Goal: Transaction & Acquisition: Purchase product/service

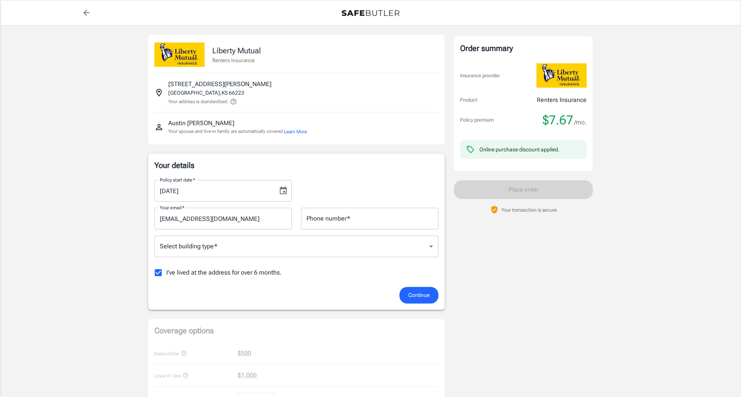
scroll to position [17, 0]
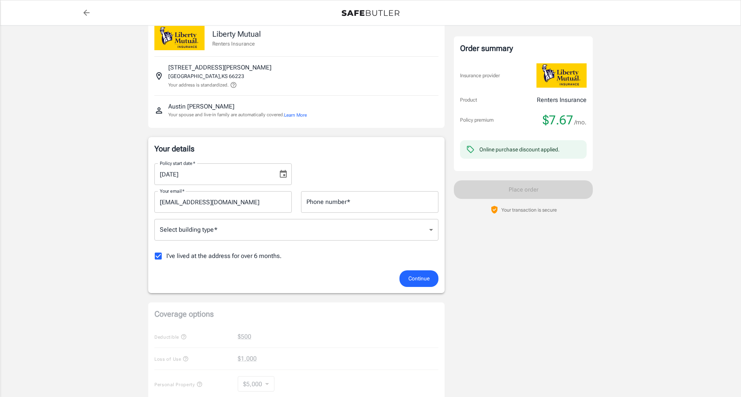
click at [296, 113] on button "Learn More" at bounding box center [295, 115] width 23 height 7
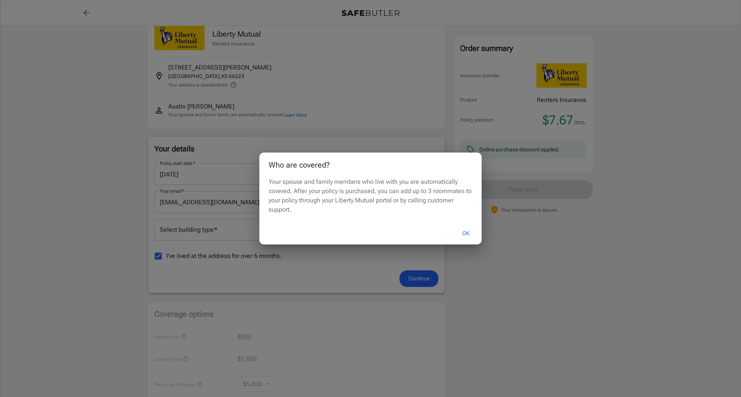
click at [461, 233] on button "OK" at bounding box center [465, 233] width 25 height 17
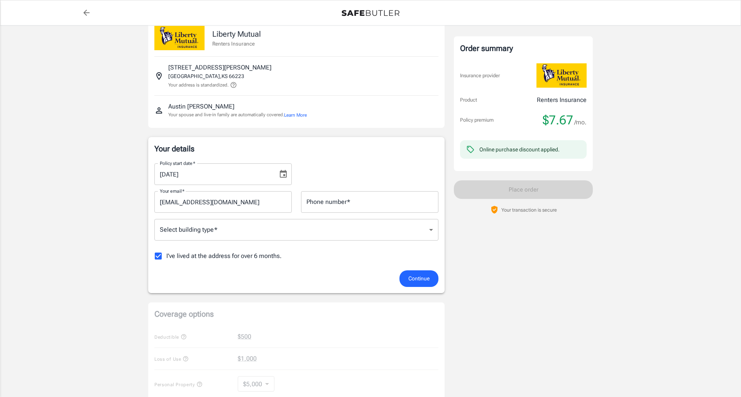
click at [161, 255] on input "I've lived at the address for over 6 months." at bounding box center [158, 256] width 16 height 16
checkbox input "false"
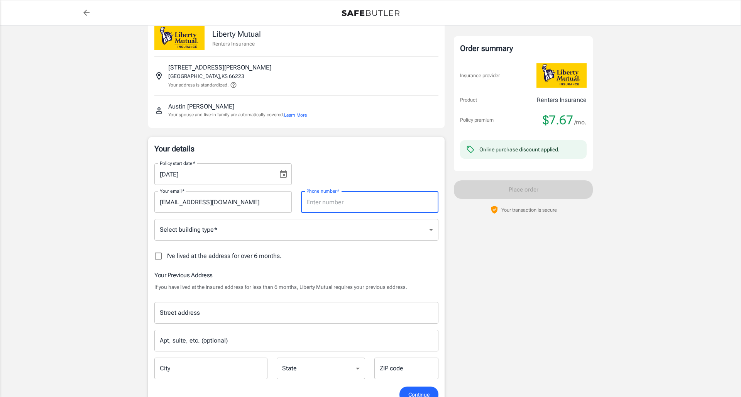
click at [253, 174] on input "[DATE]" at bounding box center [213, 174] width 118 height 22
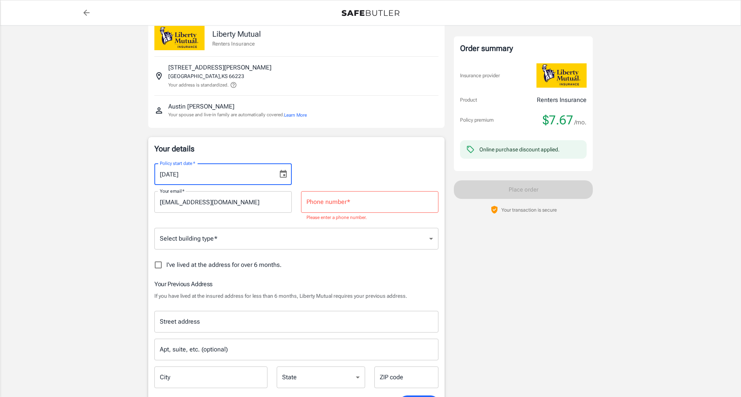
click at [284, 175] on icon "Choose date, selected date is Sep 5, 2025" at bounding box center [283, 174] width 7 height 8
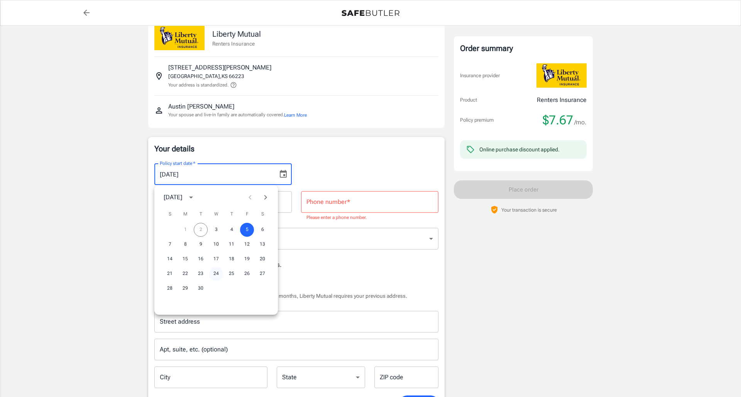
click at [218, 273] on button "24" at bounding box center [216, 274] width 14 height 14
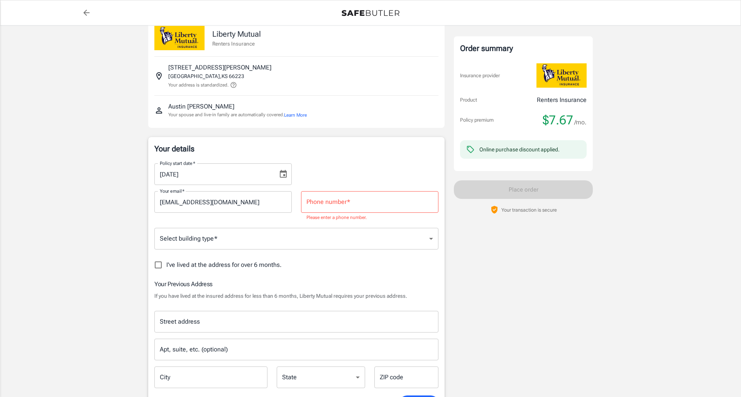
type input "[DATE]"
click at [353, 203] on input "Phone number   *" at bounding box center [369, 202] width 137 height 22
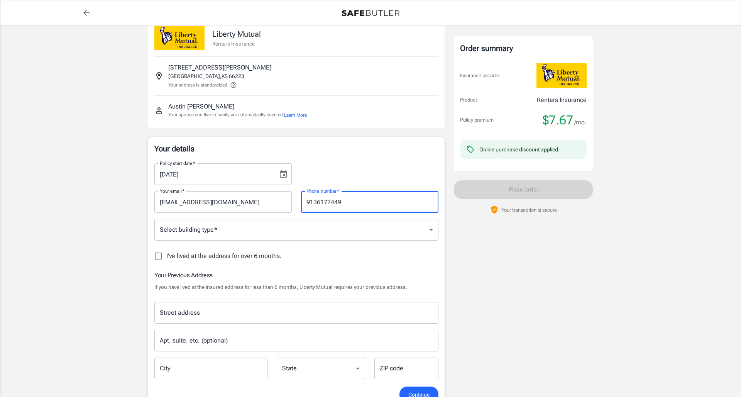
type input "9136177449"
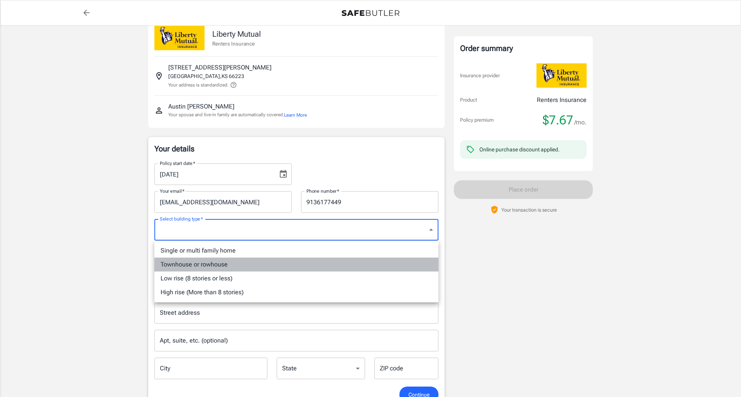
click at [302, 264] on li "Townhouse or rowhouse" at bounding box center [296, 264] width 284 height 14
type input "townhouse"
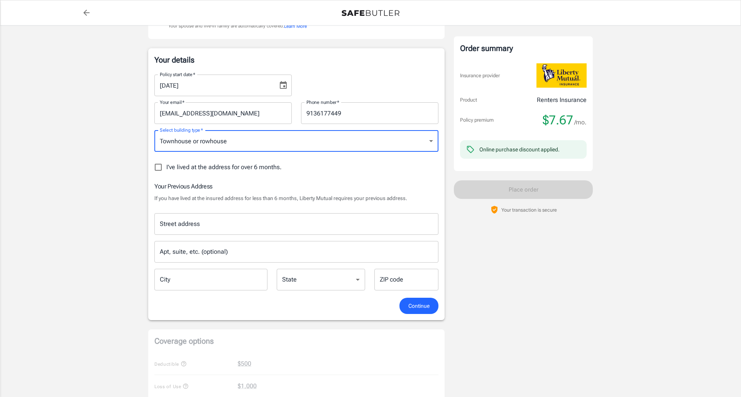
scroll to position [107, 0]
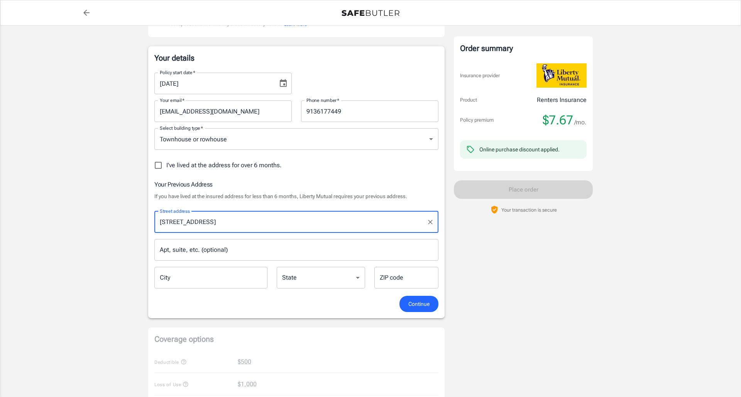
type input "[STREET_ADDRESS]"
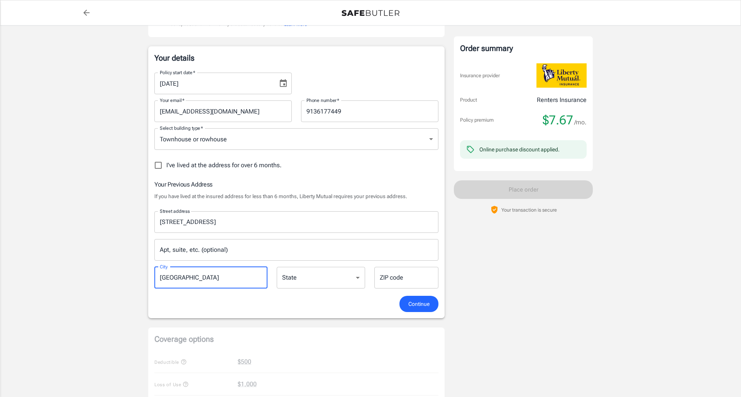
type input "[GEOGRAPHIC_DATA]"
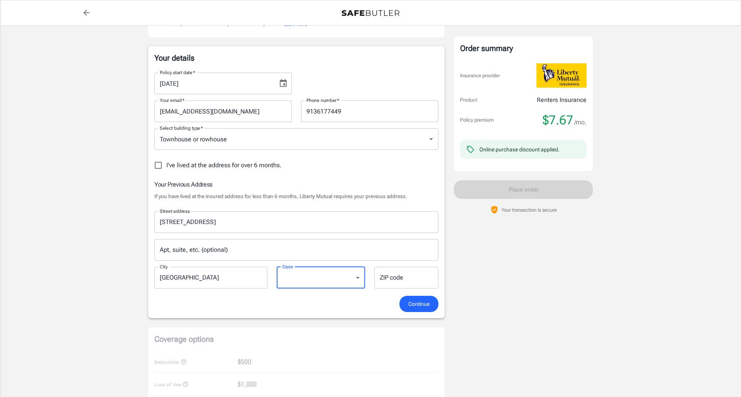
select select "KS"
type input "66221"
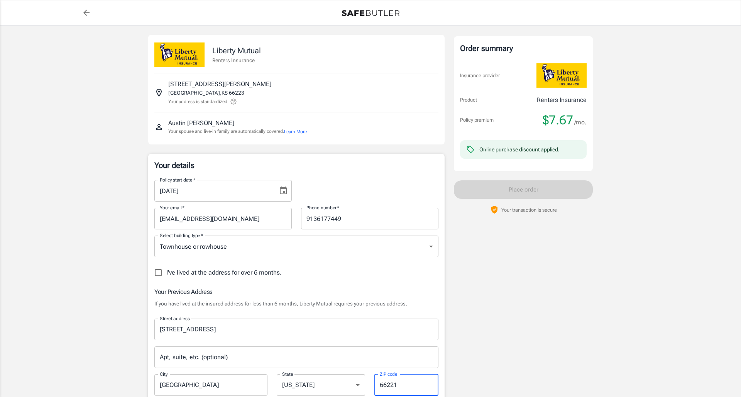
scroll to position [0, 0]
click at [304, 130] on button "Learn More" at bounding box center [295, 131] width 23 height 7
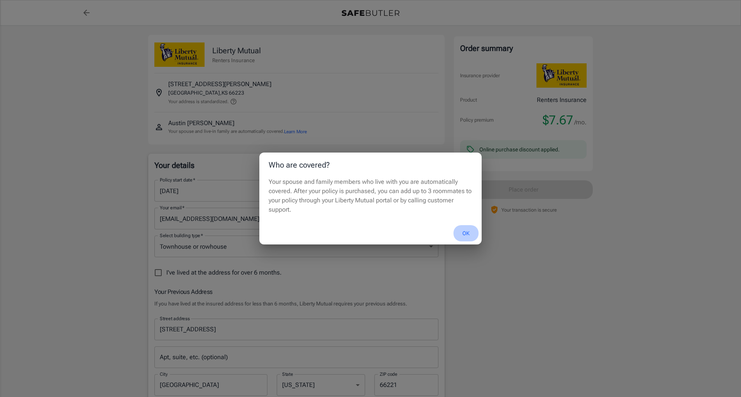
click at [464, 232] on button "OK" at bounding box center [465, 233] width 25 height 17
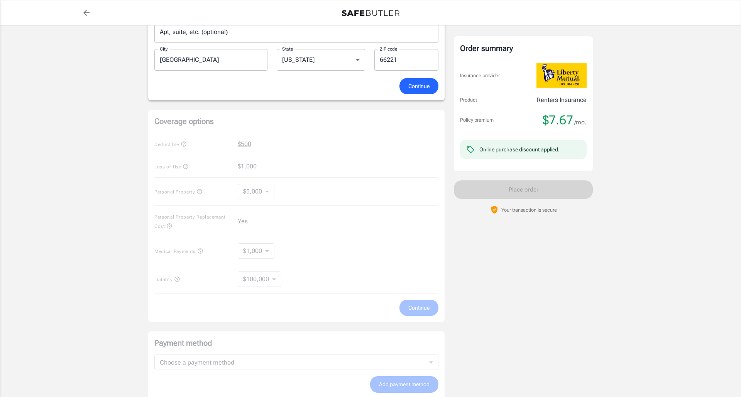
scroll to position [333, 0]
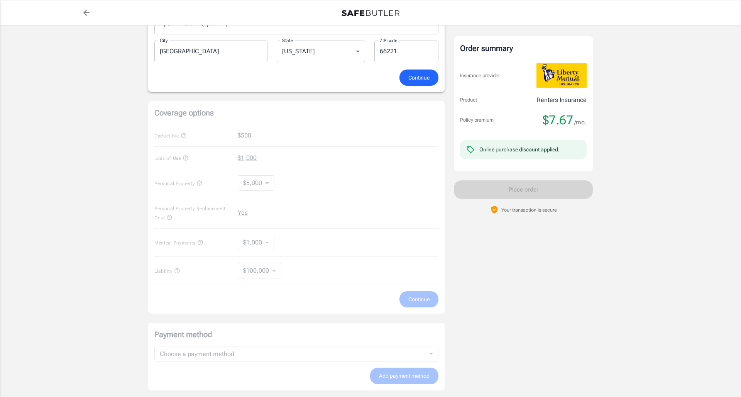
click at [260, 184] on div "Coverage options Deductible $500 Loss of Use $1,000 Personal Property $5,000 50…" at bounding box center [296, 207] width 296 height 212
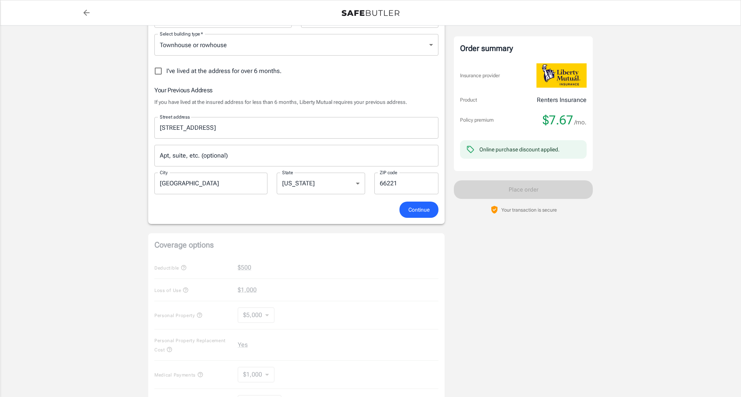
scroll to position [125, 0]
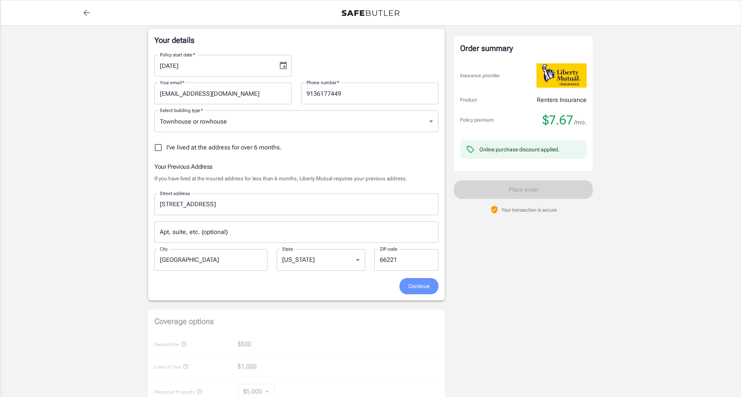
click at [426, 288] on span "Continue" at bounding box center [418, 286] width 21 height 10
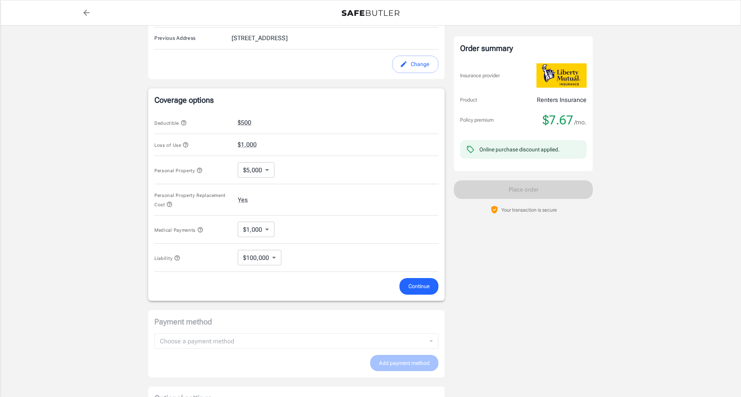
scroll to position [230, 0]
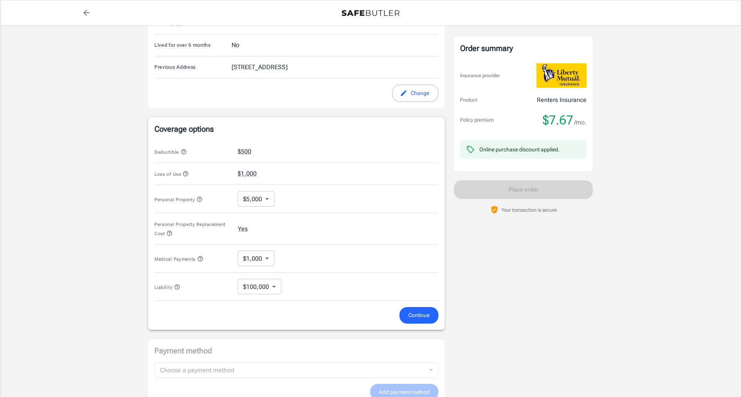
click at [256, 194] on body "Policy premium $ 7.67 /mo Liberty Mutual Renters Insurance [STREET_ADDRESS][PER…" at bounding box center [370, 149] width 741 height 759
click at [256, 241] on li "$15,000" at bounding box center [256, 244] width 38 height 14
type input "15000"
click at [251, 259] on body "Policy premium $ 7.67 /mo Liberty Mutual Renters Insurance [STREET_ADDRESS][PER…" at bounding box center [370, 149] width 741 height 759
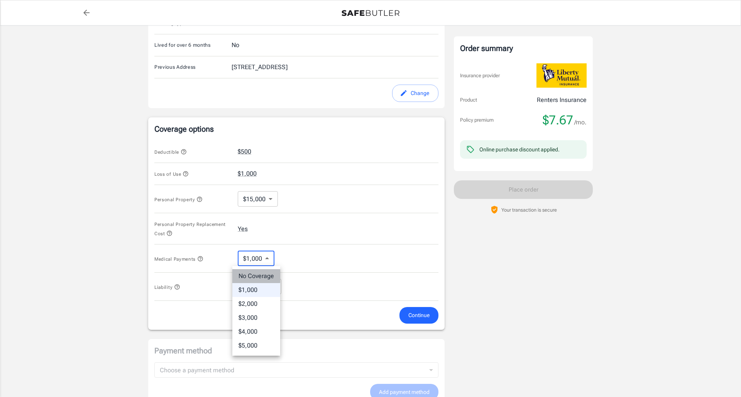
click at [254, 272] on li "No Coverage" at bounding box center [256, 276] width 48 height 14
type input "No Coverage"
click at [253, 293] on body "Policy premium $ 7.67 /mo Liberty Mutual Renters Insurance [STREET_ADDRESS][PER…" at bounding box center [370, 149] width 741 height 759
click at [254, 302] on li "$100,000" at bounding box center [259, 304] width 43 height 14
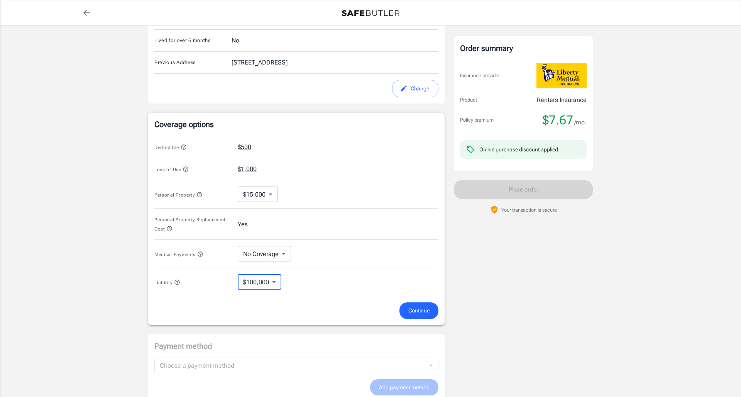
scroll to position [264, 0]
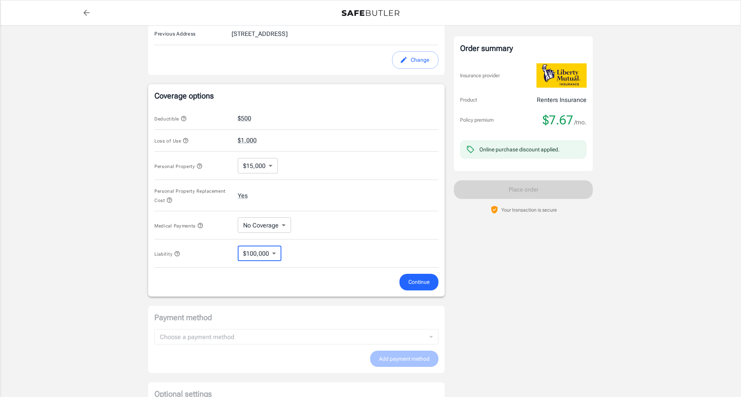
click at [270, 171] on body "Policy premium $ 7.67 /mo Liberty Mutual Renters Insurance [STREET_ADDRESS][PER…" at bounding box center [370, 115] width 741 height 759
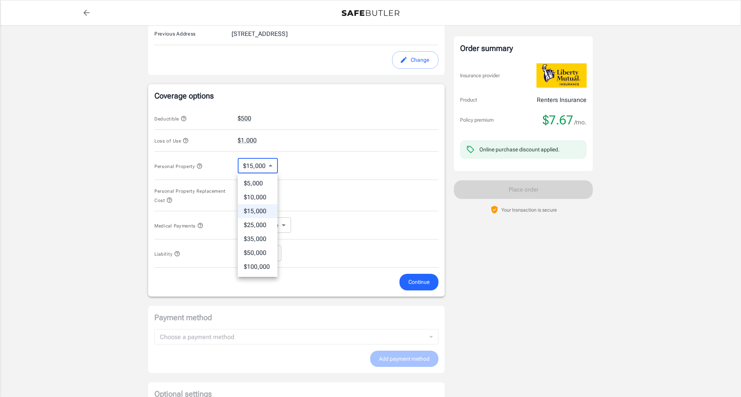
click at [303, 197] on div at bounding box center [370, 198] width 741 height 397
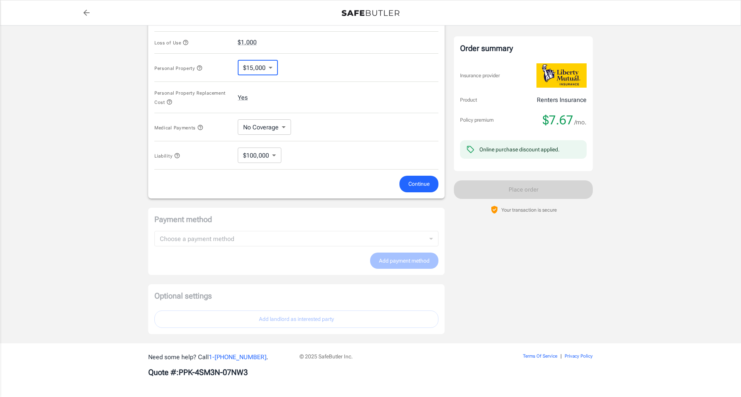
scroll to position [361, 0]
click at [418, 183] on span "Continue" at bounding box center [418, 184] width 21 height 10
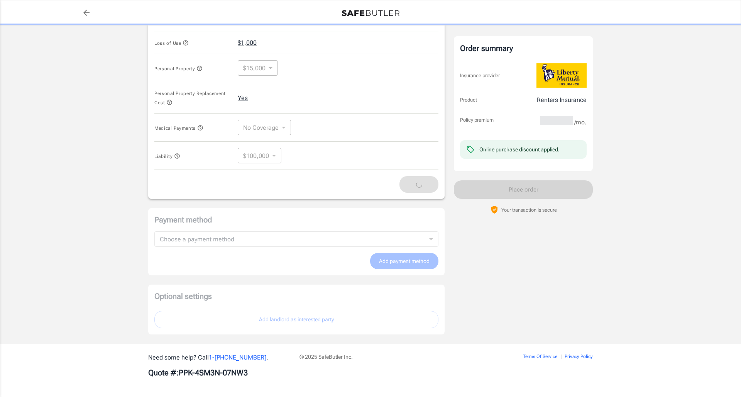
scroll to position [344, 0]
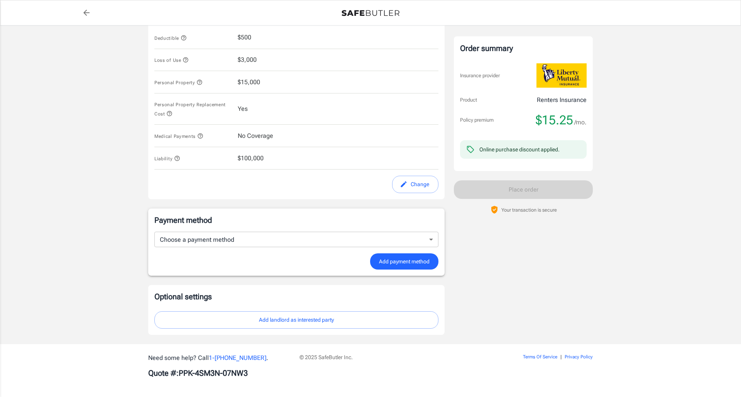
click at [327, 232] on body "Policy premium $ 15.25 /mo Liberty Mutual Renters Insurance [STREET_ADDRESS][PE…" at bounding box center [370, 27] width 741 height 742
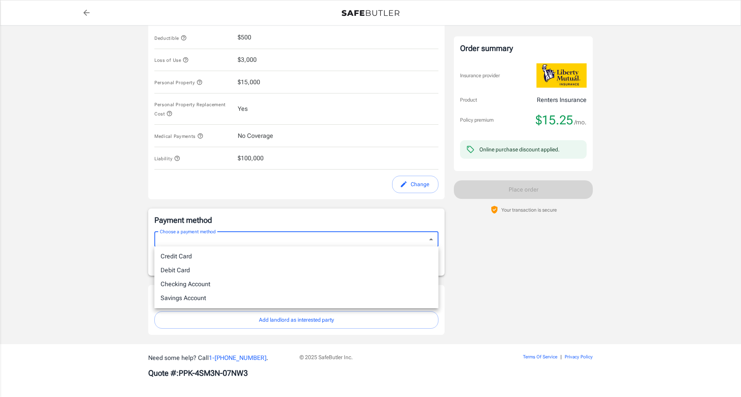
click at [310, 257] on li "Credit Card" at bounding box center [296, 256] width 284 height 14
type input "credit"
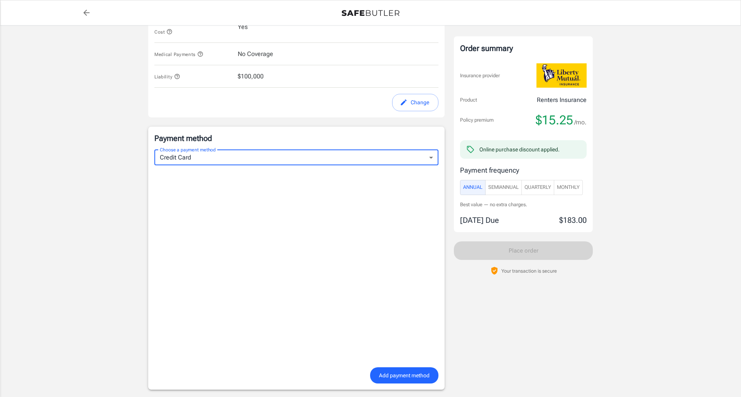
scroll to position [432, 0]
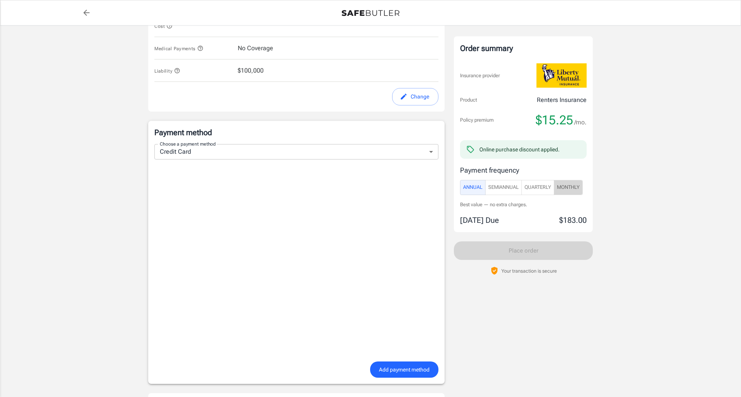
click at [574, 185] on span "Monthly" at bounding box center [568, 187] width 23 height 9
click at [303, 148] on body "Policy premium $ 17.00 /mo Liberty Mutual Renters Insurance [STREET_ADDRESS][PE…" at bounding box center [370, 37] width 741 height 938
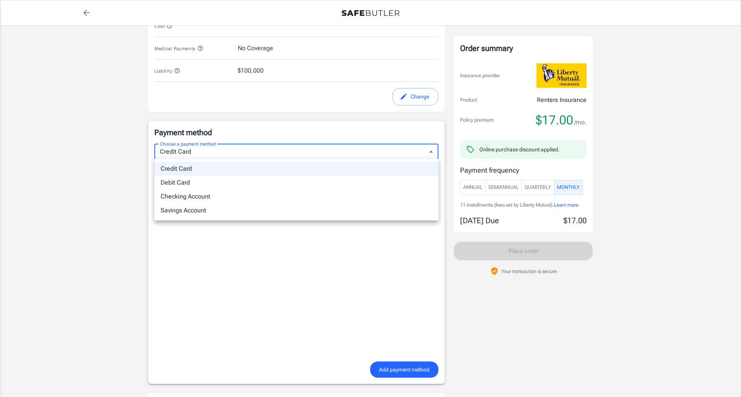
click at [303, 148] on div at bounding box center [370, 198] width 741 height 397
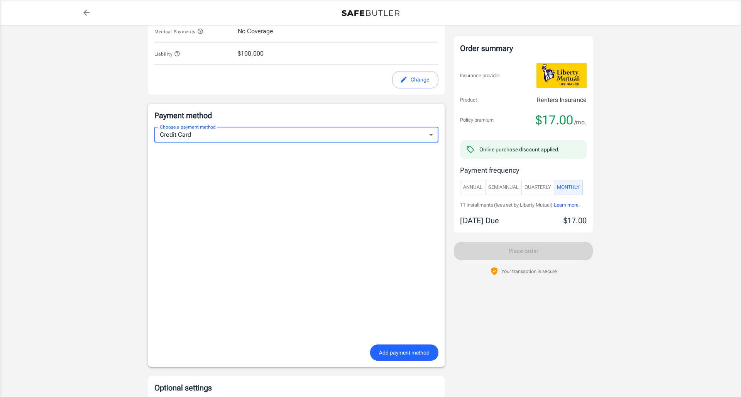
scroll to position [452, 0]
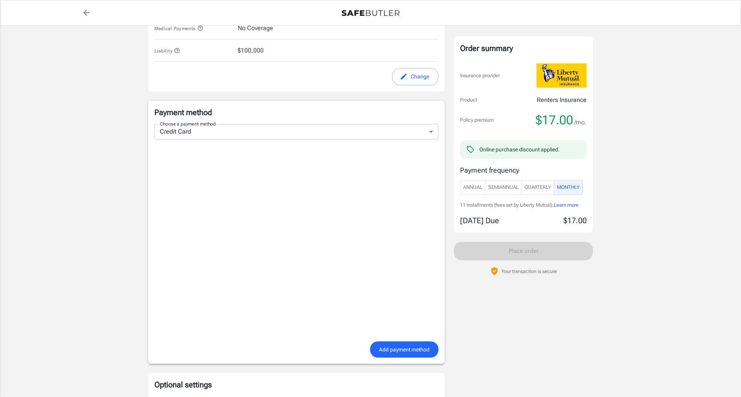
click at [399, 347] on span "Add payment method" at bounding box center [404, 350] width 51 height 10
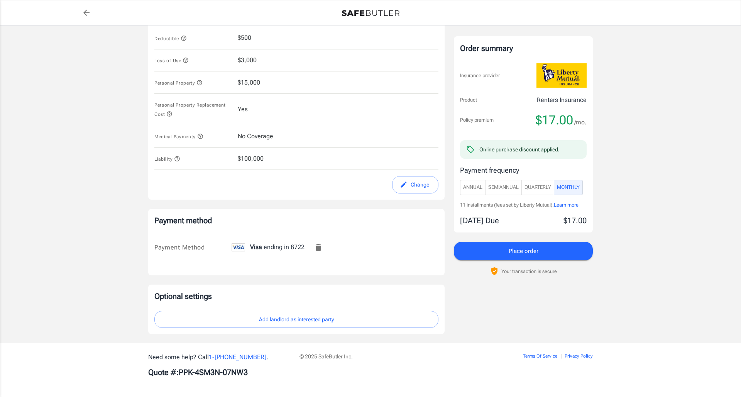
scroll to position [343, 0]
click at [507, 251] on button "Place order" at bounding box center [523, 251] width 139 height 19
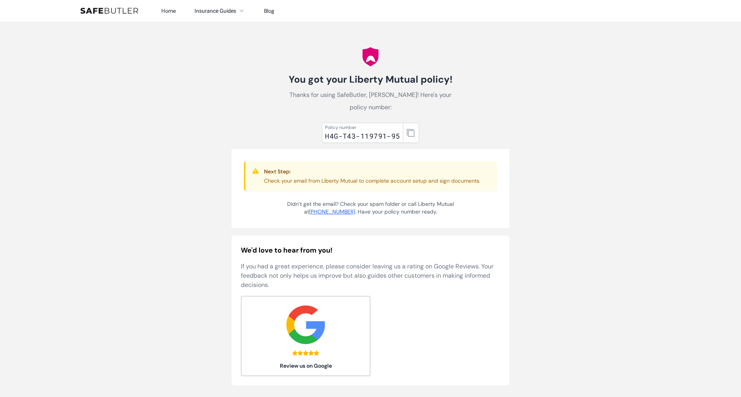
click at [350, 128] on div "Policy number" at bounding box center [362, 127] width 75 height 6
click at [409, 134] on icon "button" at bounding box center [411, 133] width 8 height 8
